Goal: Obtain resource: Download file/media

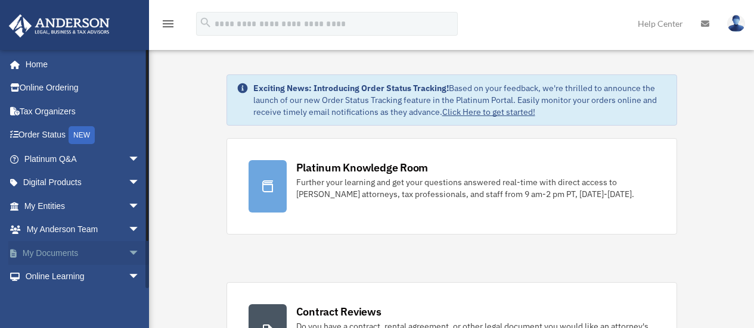
click at [128, 256] on span "arrow_drop_down" at bounding box center [140, 253] width 24 height 24
click at [53, 278] on link "Box" at bounding box center [87, 277] width 141 height 24
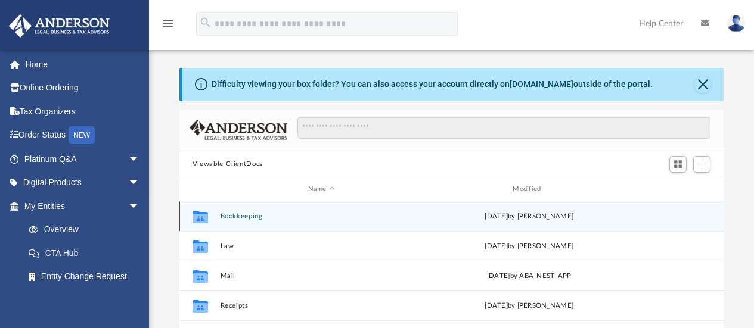
scroll to position [262, 535]
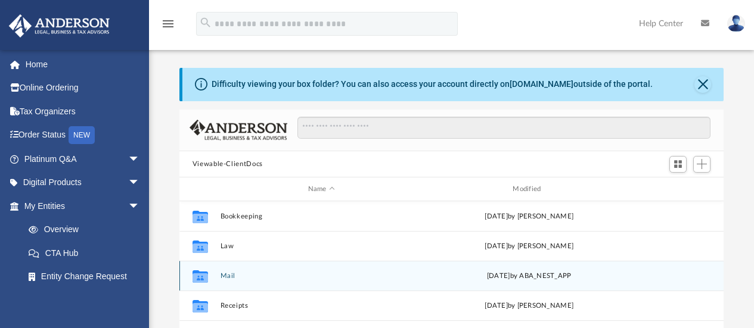
click at [232, 276] on button "Mail" at bounding box center [321, 276] width 203 height 8
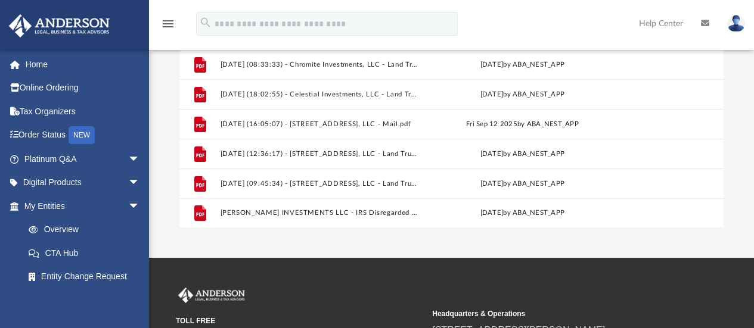
scroll to position [238, 0]
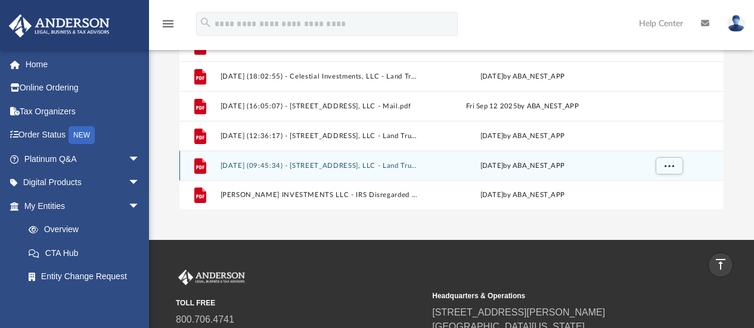
click at [321, 162] on button "[DATE] (09:45:34) - [STREET_ADDRESS], LLC - Land Trust Documents.pdf" at bounding box center [319, 166] width 198 height 8
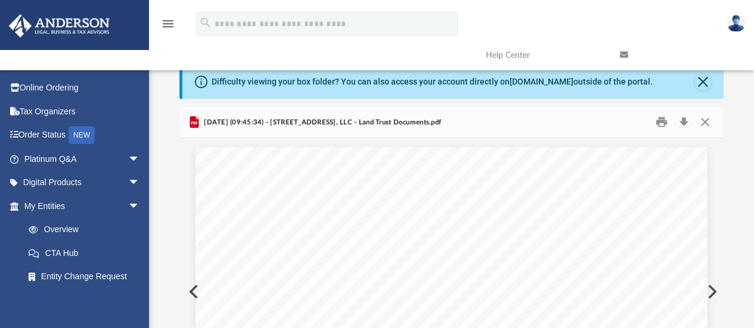
scroll to position [0, 0]
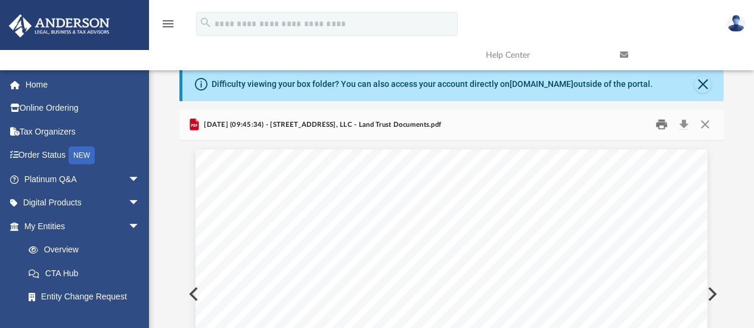
click at [660, 122] on button "Print" at bounding box center [662, 125] width 24 height 18
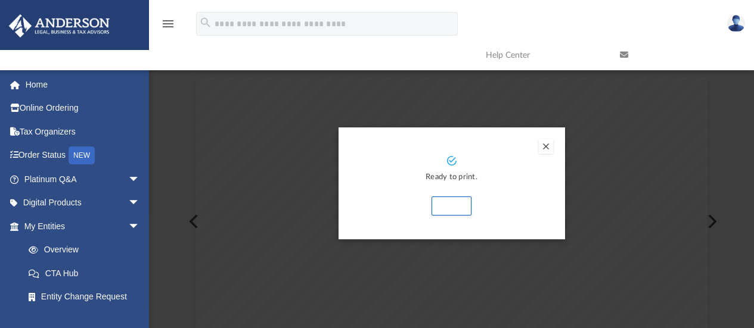
scroll to position [60, 0]
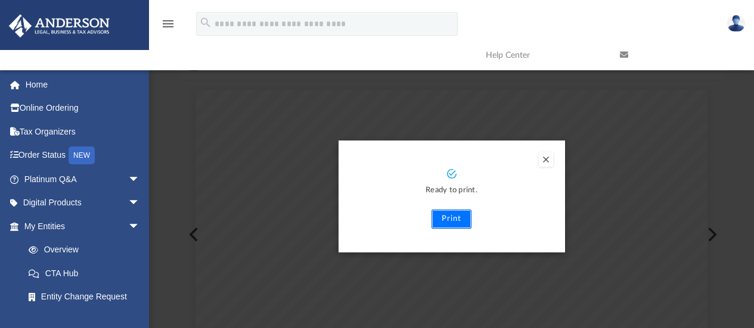
click at [448, 218] on button "Print" at bounding box center [452, 219] width 40 height 19
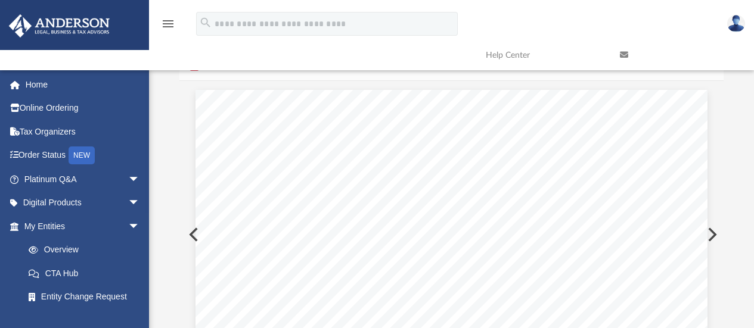
scroll to position [0, 0]
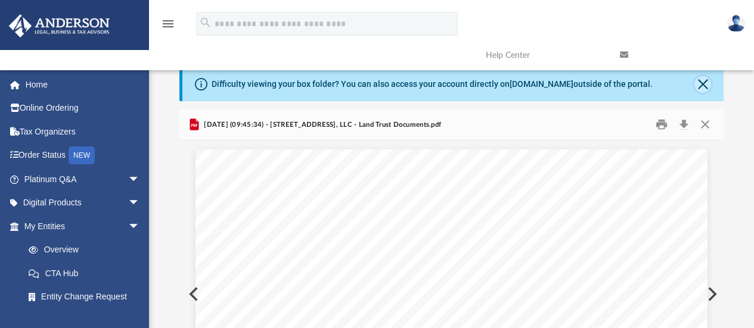
click at [696, 82] on button "Close" at bounding box center [702, 84] width 17 height 17
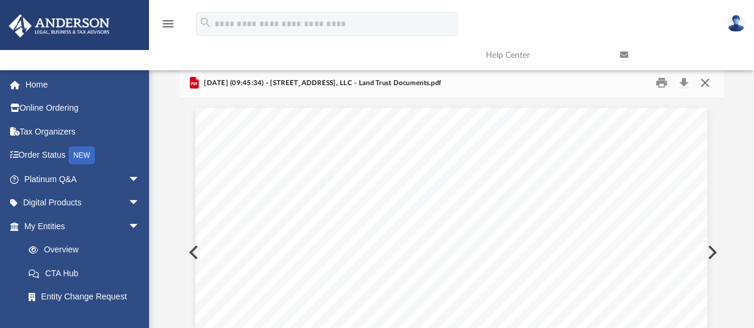
click at [703, 83] on button "Close" at bounding box center [704, 83] width 21 height 18
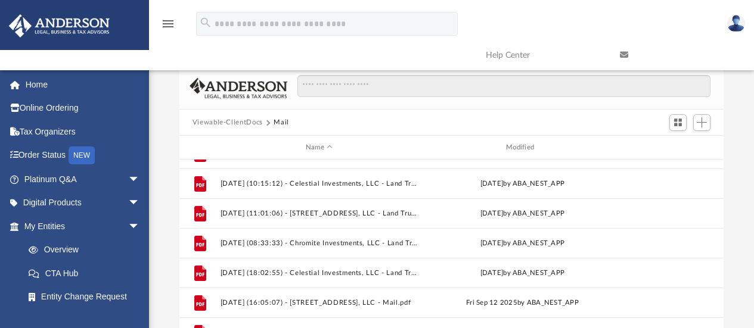
scroll to position [198, 0]
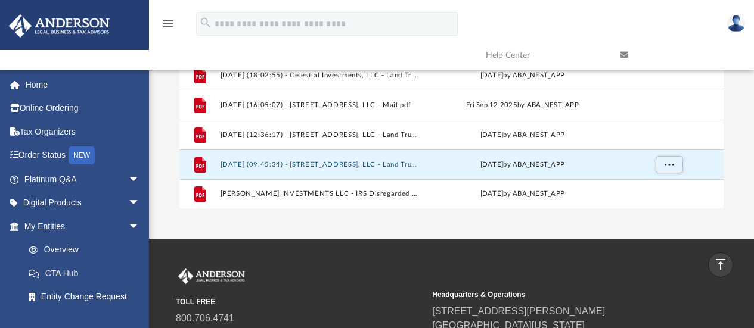
click at [736, 17] on img at bounding box center [736, 23] width 18 height 17
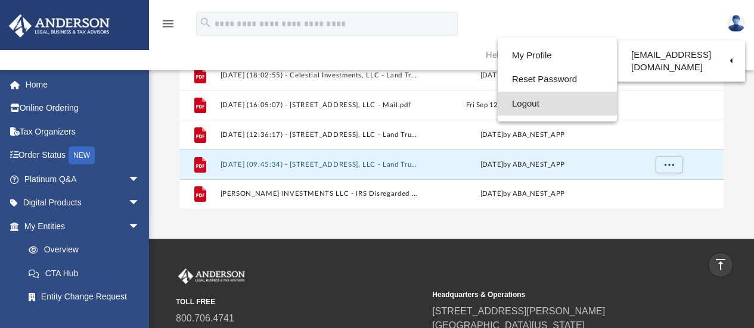
click at [516, 107] on link "Logout" at bounding box center [557, 104] width 119 height 24
